Goal: Task Accomplishment & Management: Use online tool/utility

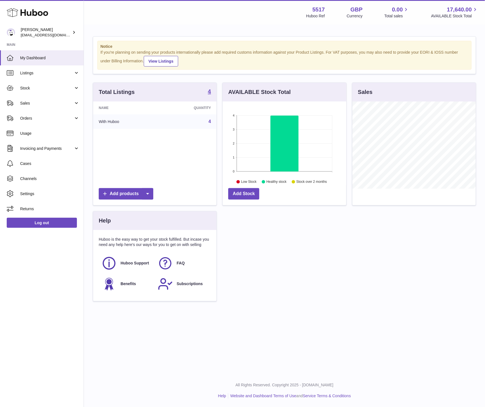
scroll to position [87, 123]
click at [41, 101] on span "Sales" at bounding box center [46, 103] width 53 height 5
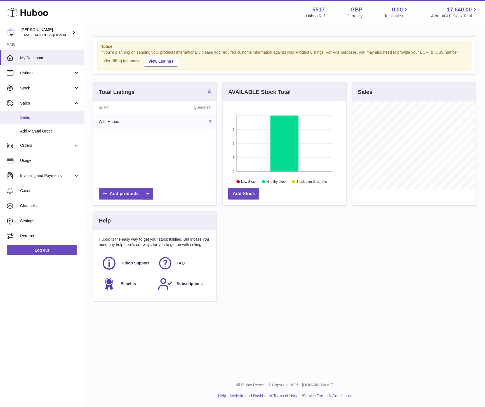
click at [31, 119] on span "Sales" at bounding box center [49, 117] width 59 height 5
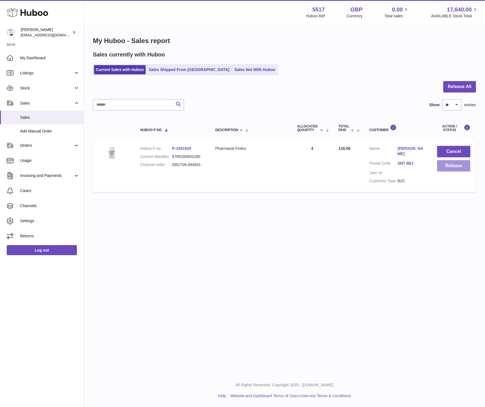
click at [455, 166] on button "Release" at bounding box center [453, 165] width 33 height 11
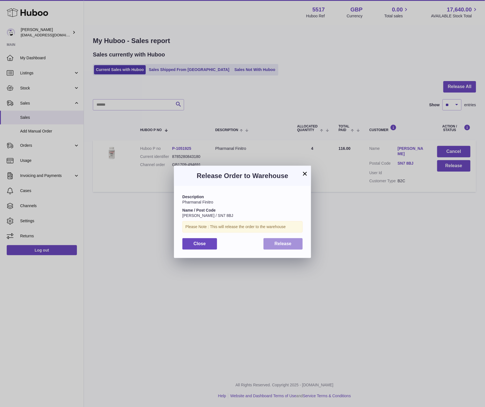
click at [277, 244] on span "Release" at bounding box center [283, 243] width 17 height 5
